Goal: Navigation & Orientation: Find specific page/section

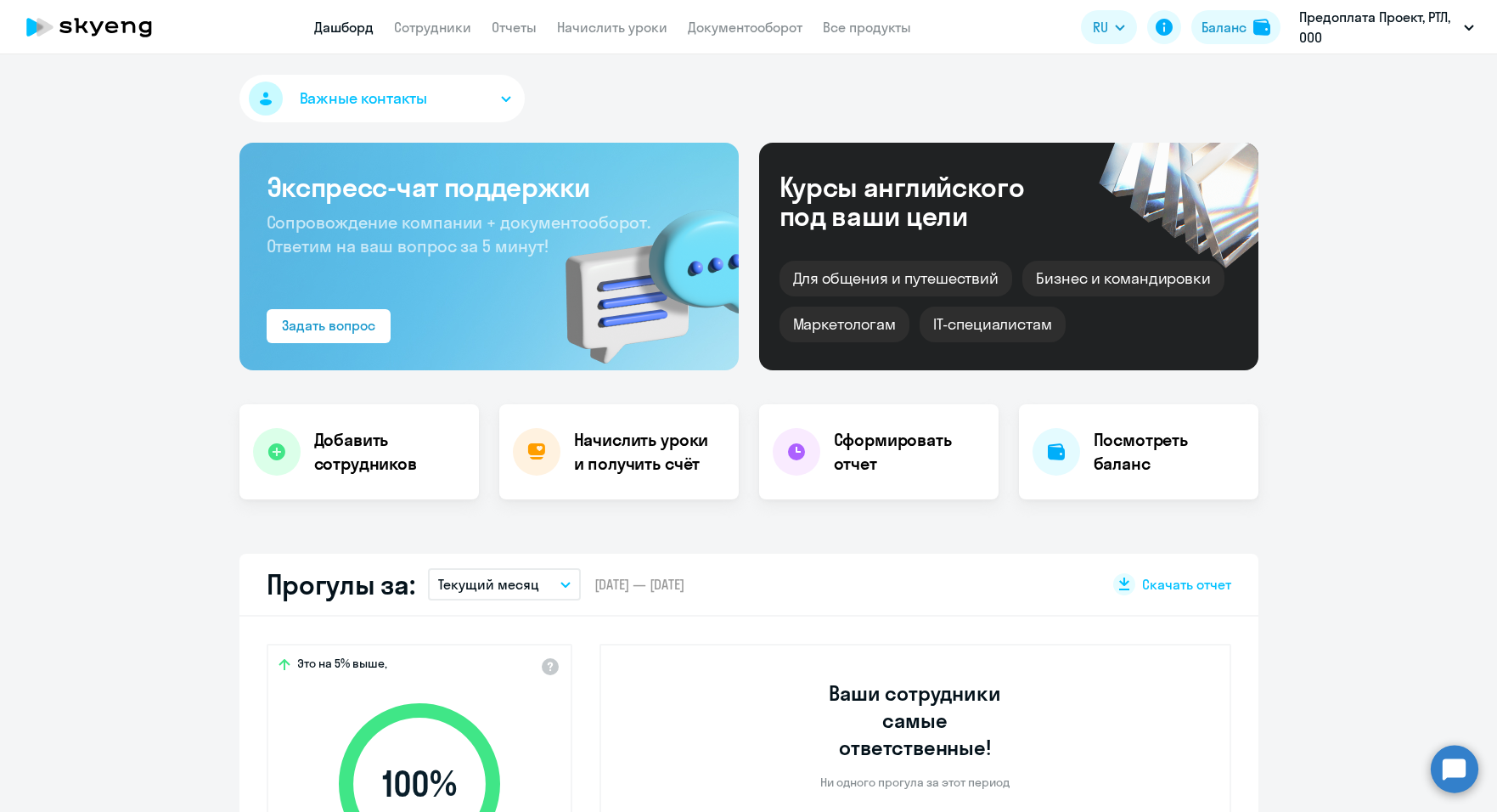
select select "30"
click at [1339, 123] on li "РТЛ, РТЛ, ООО" at bounding box center [1376, 121] width 211 height 42
select select "30"
click at [1140, 449] on h4 "Посмотреть баланс" at bounding box center [1170, 452] width 151 height 48
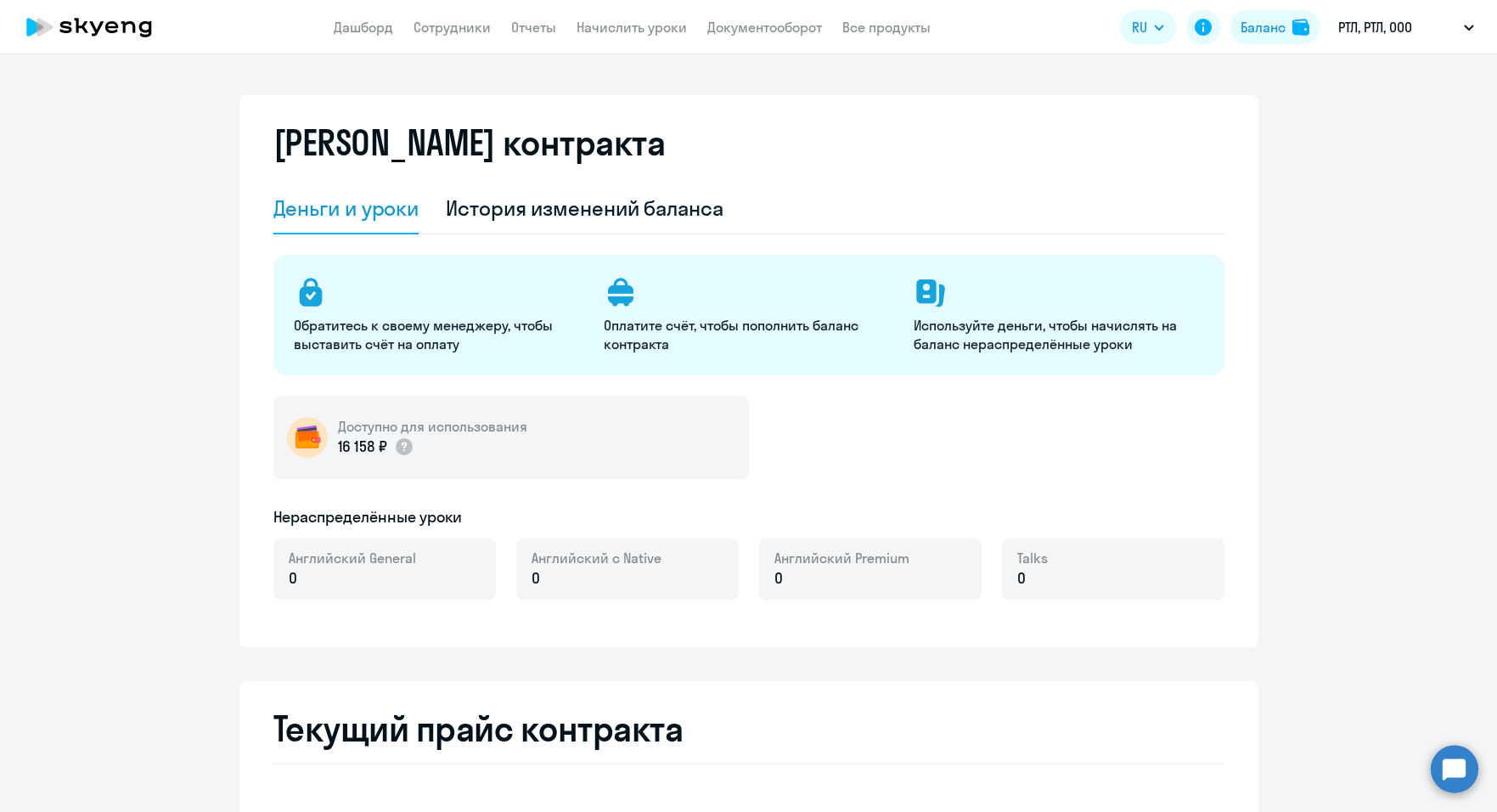
select select "english_adult_not_native_speaker"
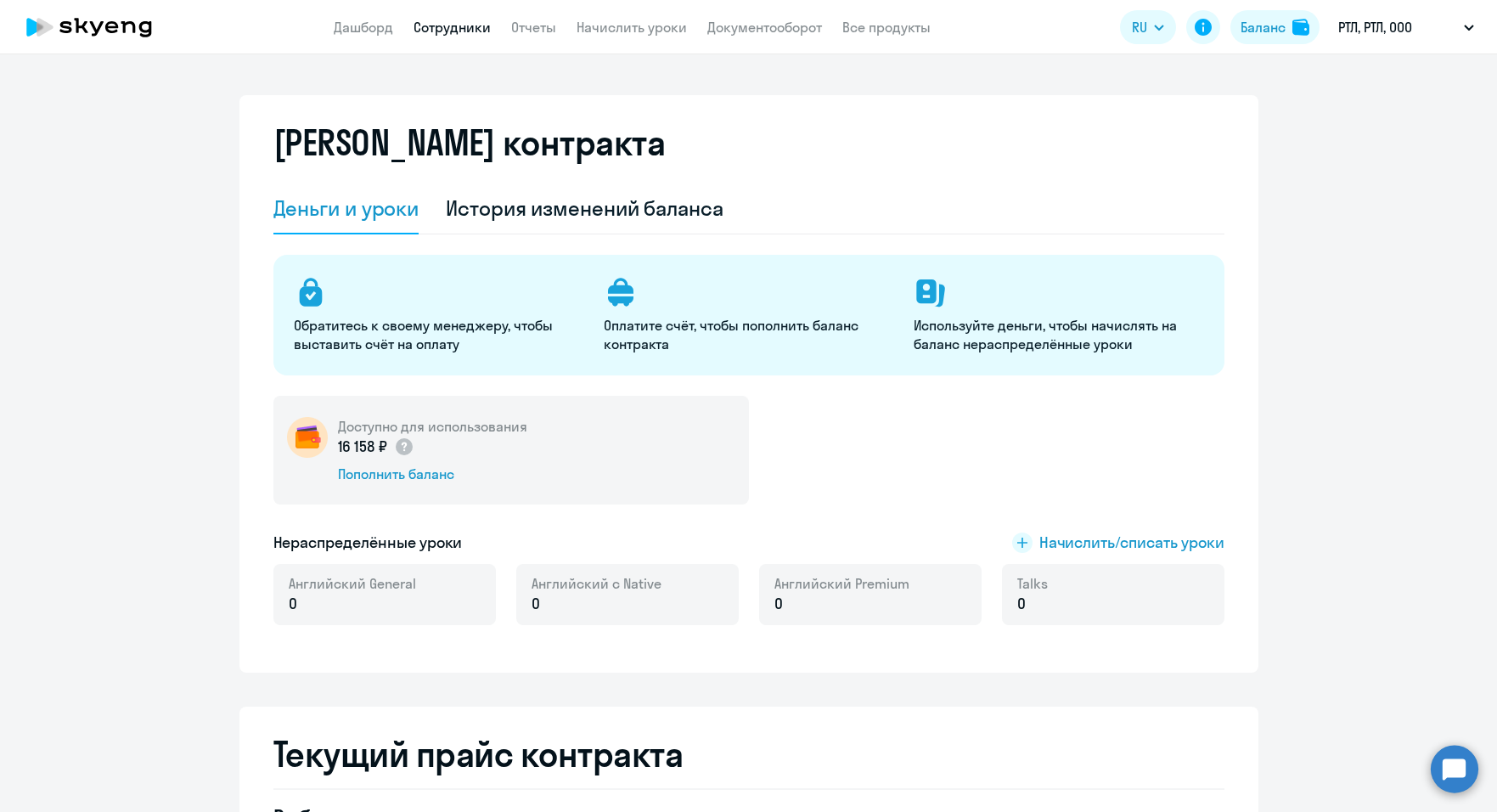
click at [473, 26] on link "Сотрудники" at bounding box center [451, 28] width 77 height 17
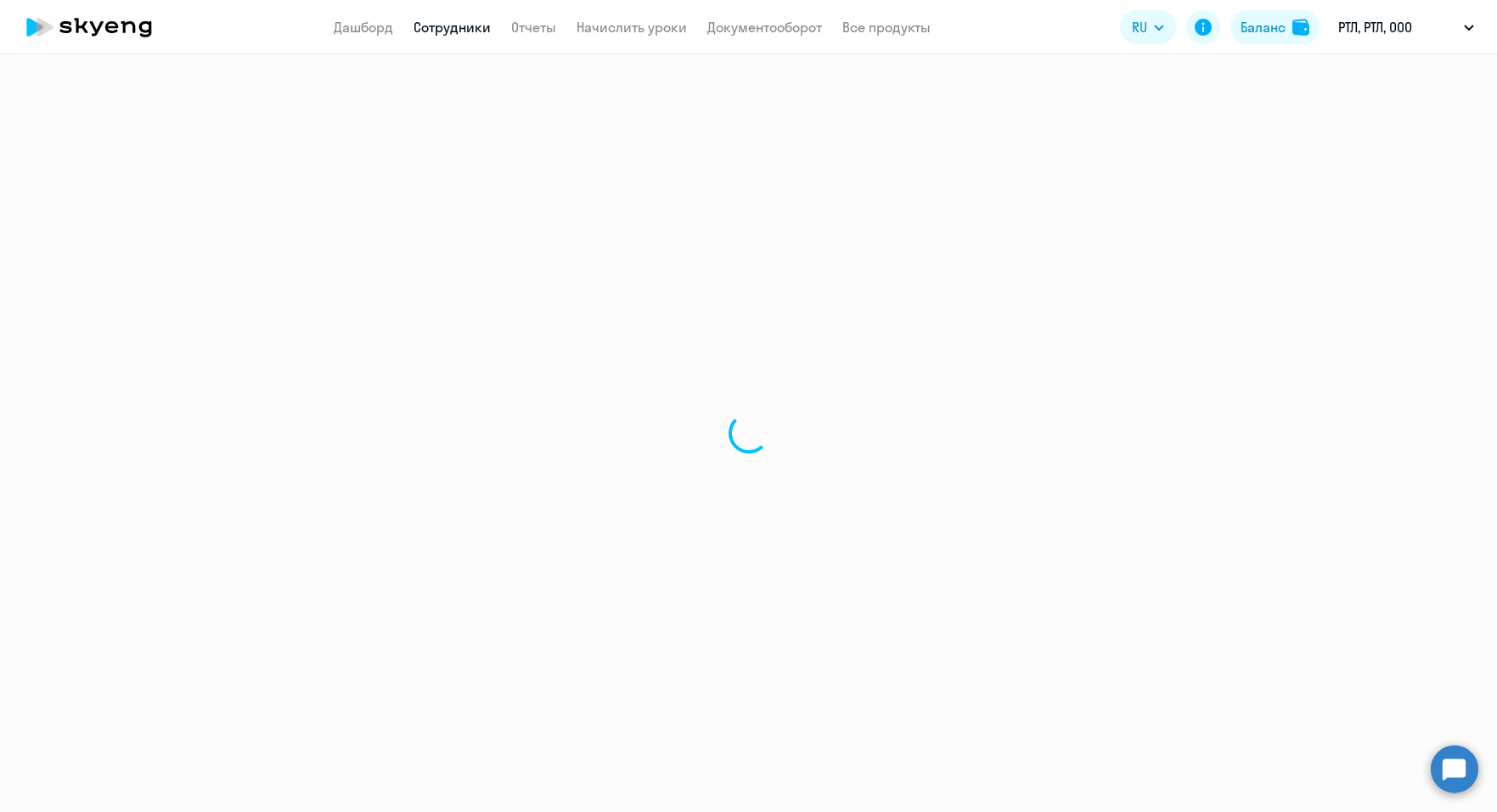
select select "30"
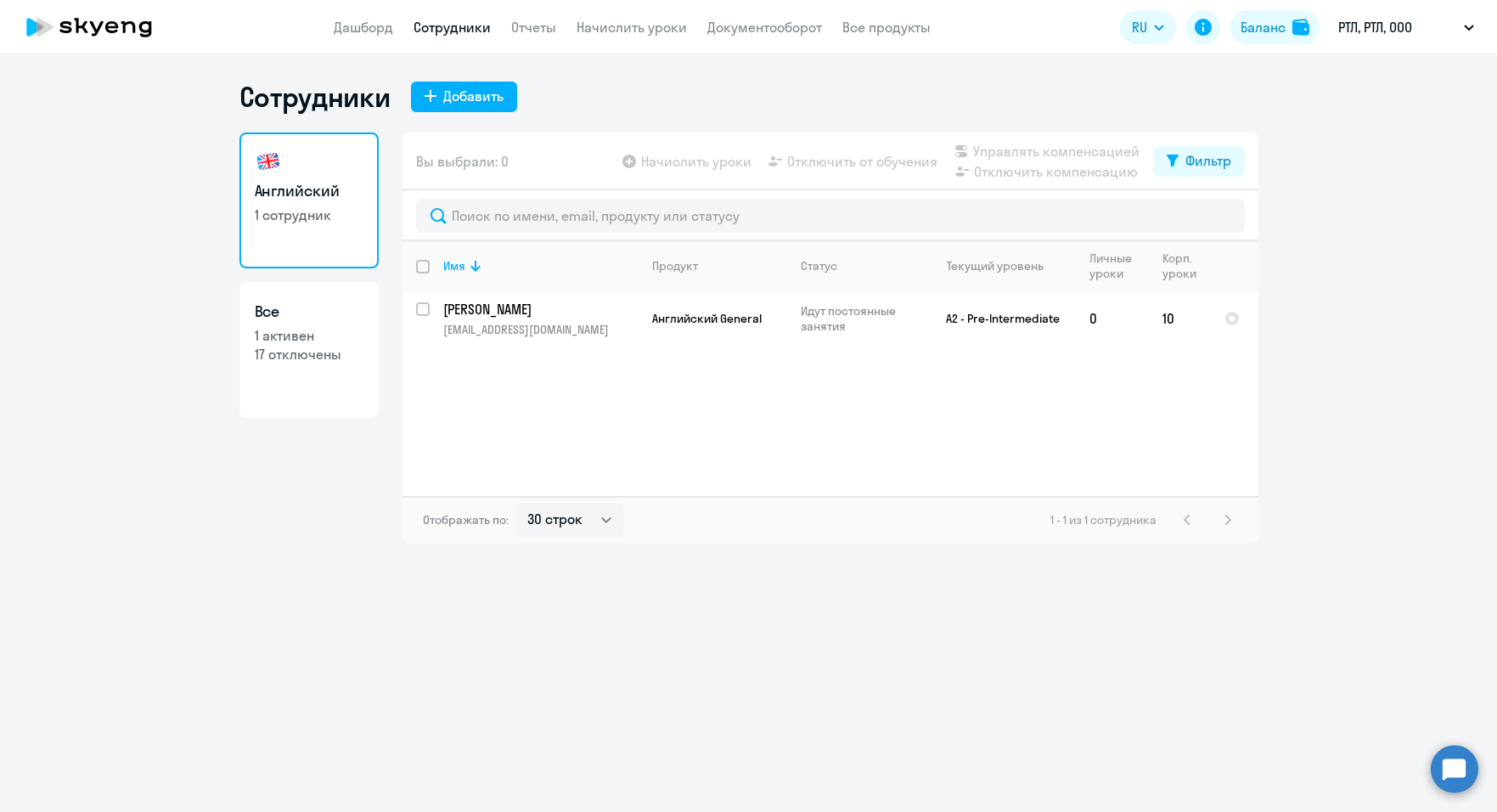
click at [1288, 276] on ng-component "Сотрудники Добавить Английский 1 сотрудник Все 1 активен 17 отключены Вы выбрал…" at bounding box center [748, 311] width 1497 height 464
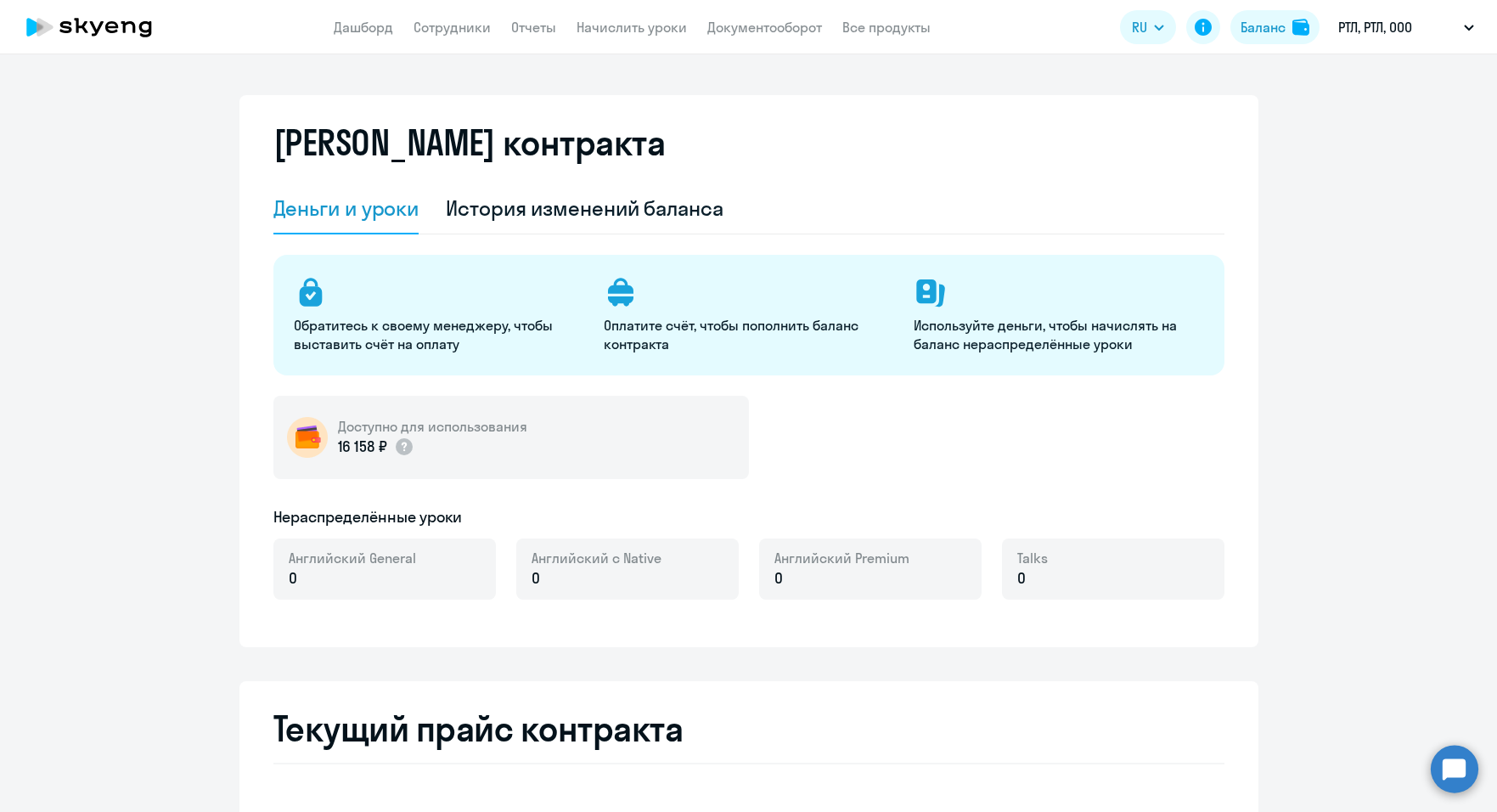
select select "english_adult_not_native_speaker"
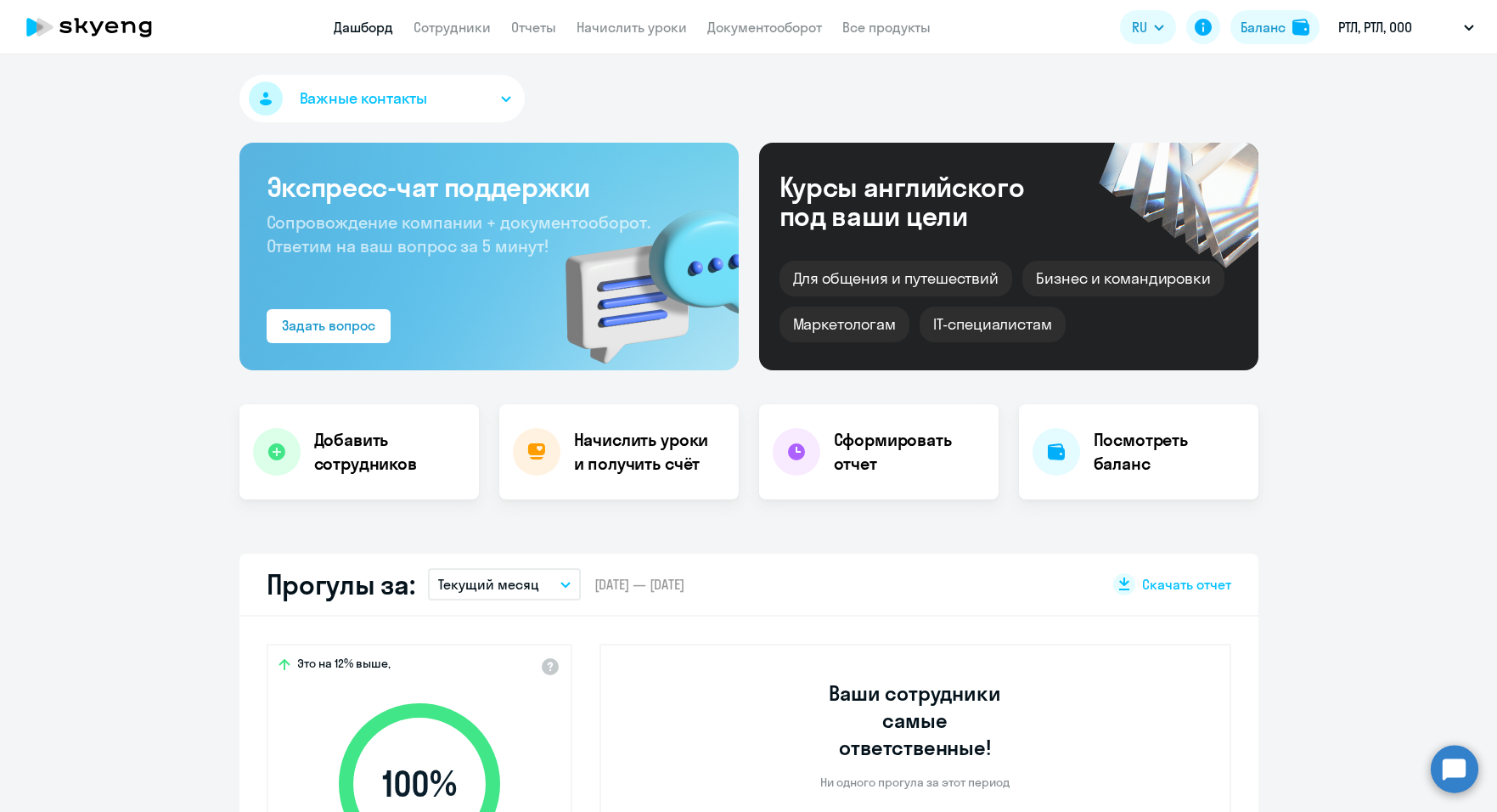
select select "30"
